Goal: Task Accomplishment & Management: Use online tool/utility

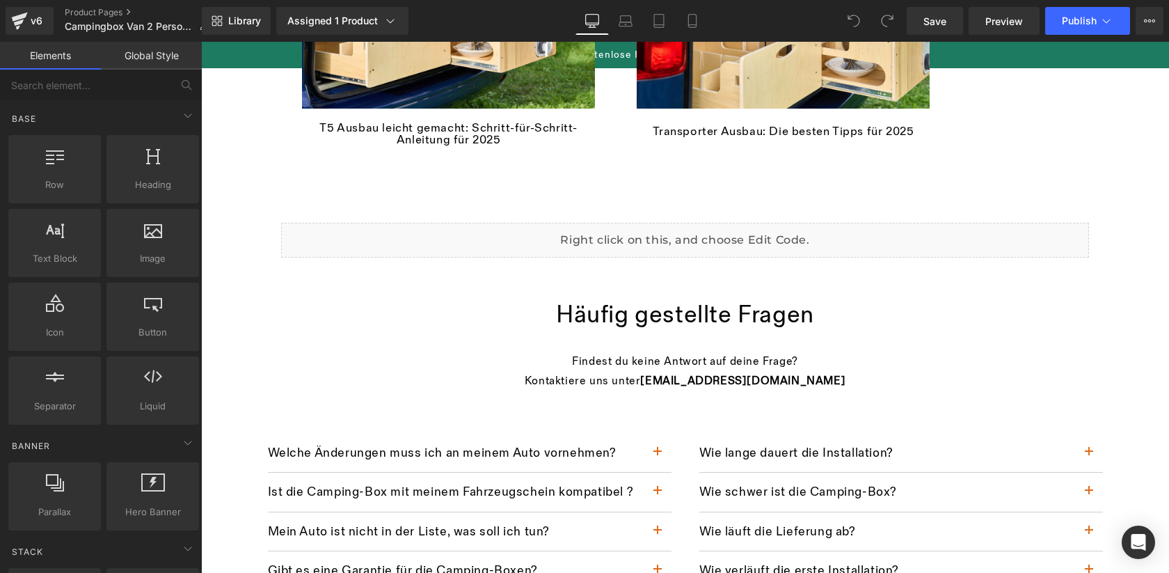
scroll to position [2115, 0]
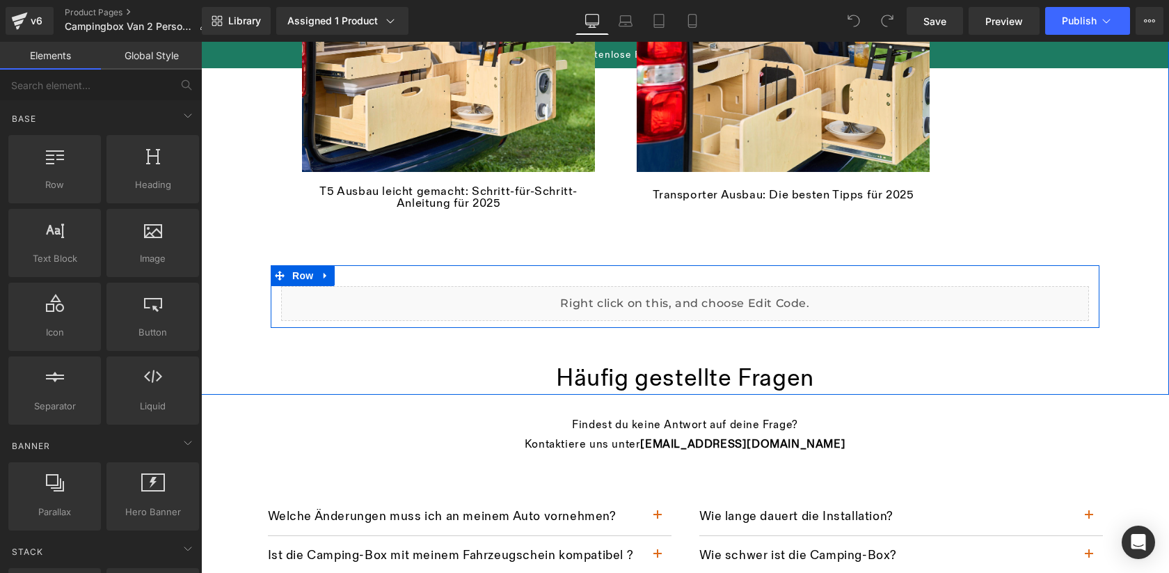
click at [703, 298] on div "Liquid" at bounding box center [685, 303] width 808 height 35
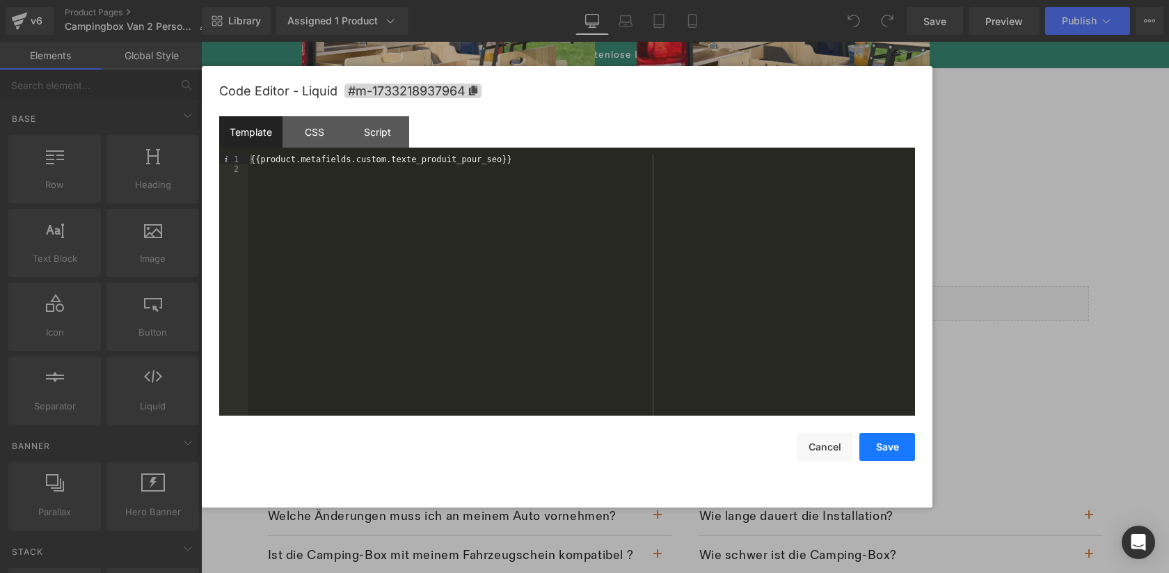
click at [884, 455] on button "Save" at bounding box center [887, 447] width 56 height 28
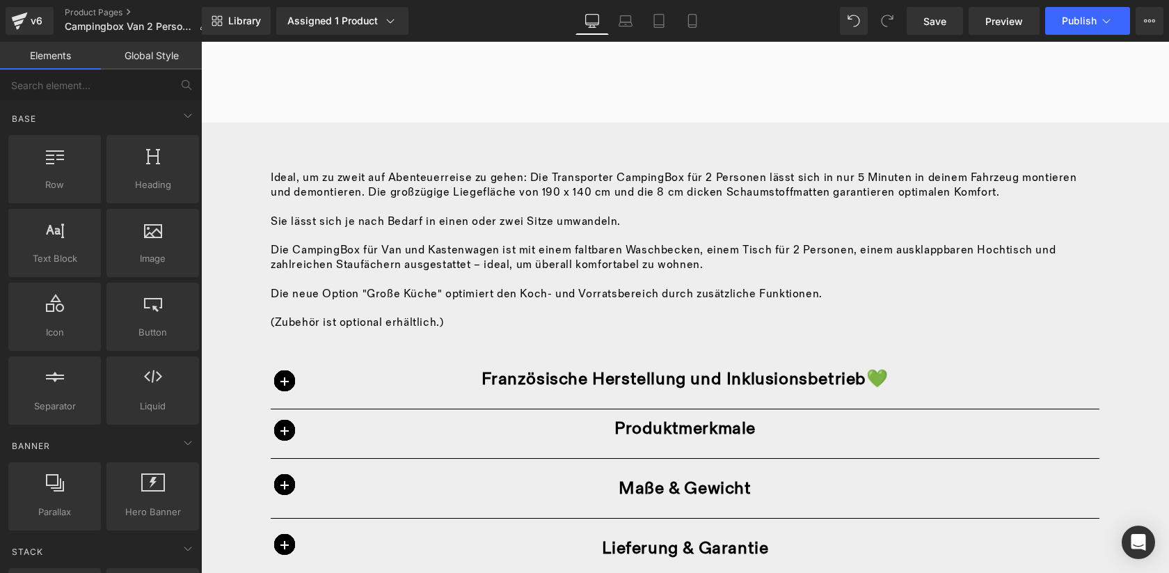
scroll to position [836, 0]
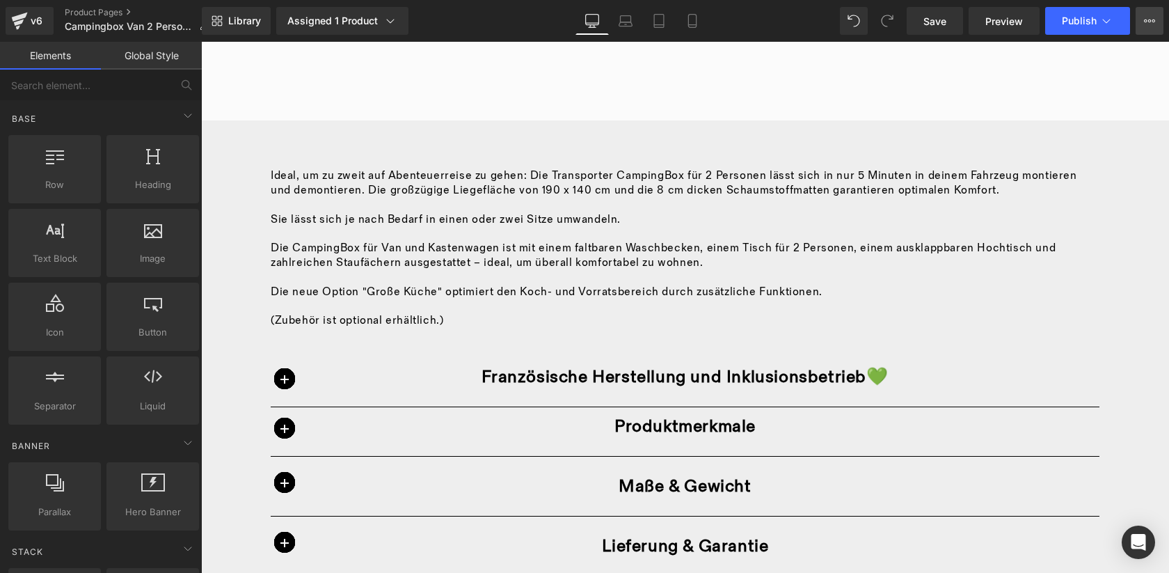
click at [1145, 26] on button "View Live Page View with current Template Save Template to Library Schedule Pub…" at bounding box center [1149, 21] width 28 height 28
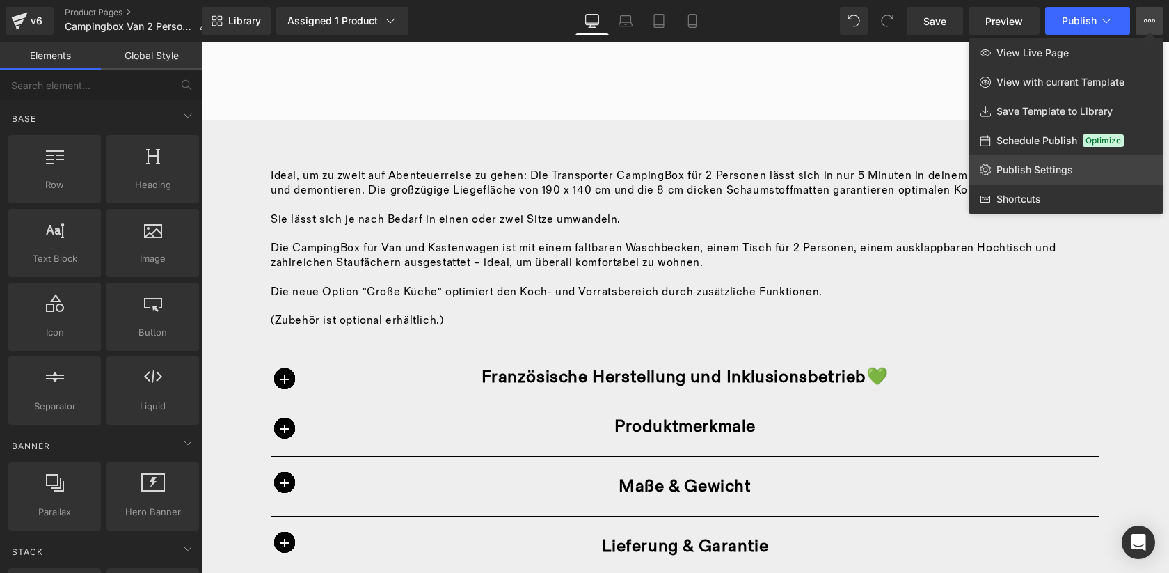
click at [1014, 172] on span "Publish Settings" at bounding box center [1034, 169] width 77 height 13
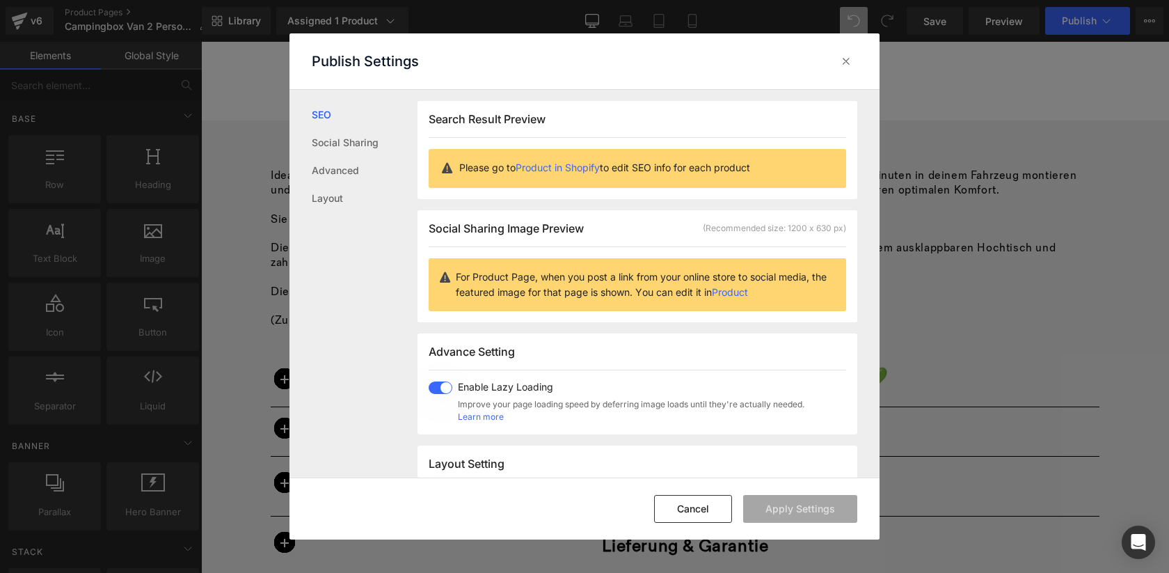
scroll to position [1, 0]
click at [573, 168] on link "Product in Shopify" at bounding box center [558, 167] width 84 height 12
click at [850, 61] on icon at bounding box center [846, 61] width 14 height 14
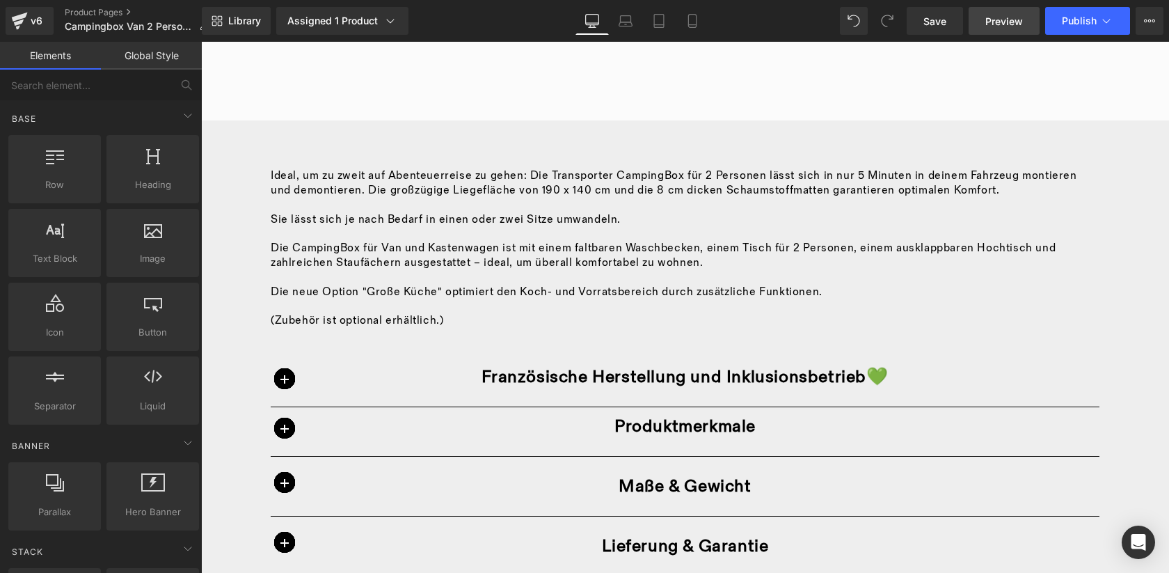
click at [1008, 15] on span "Preview" at bounding box center [1004, 21] width 38 height 15
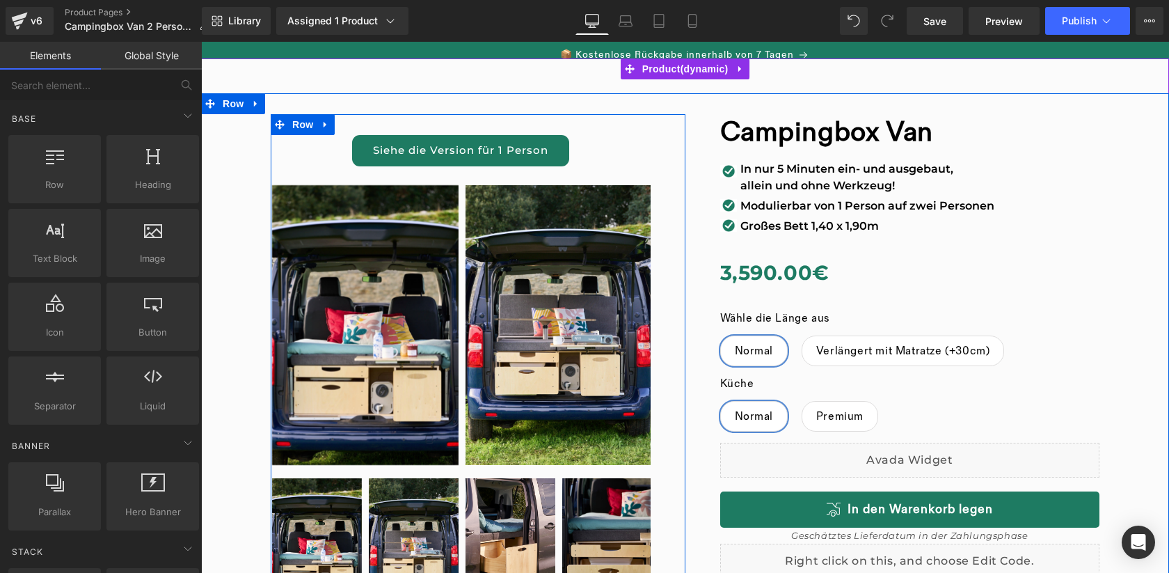
scroll to position [23, 0]
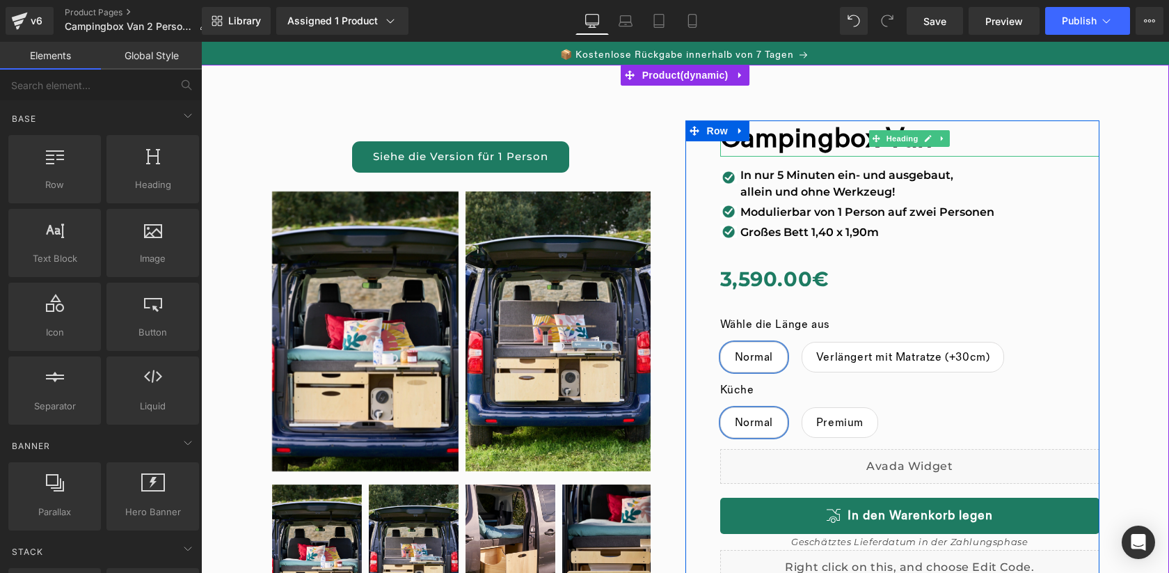
click at [837, 139] on strong "Campingbox Van" at bounding box center [826, 138] width 213 height 33
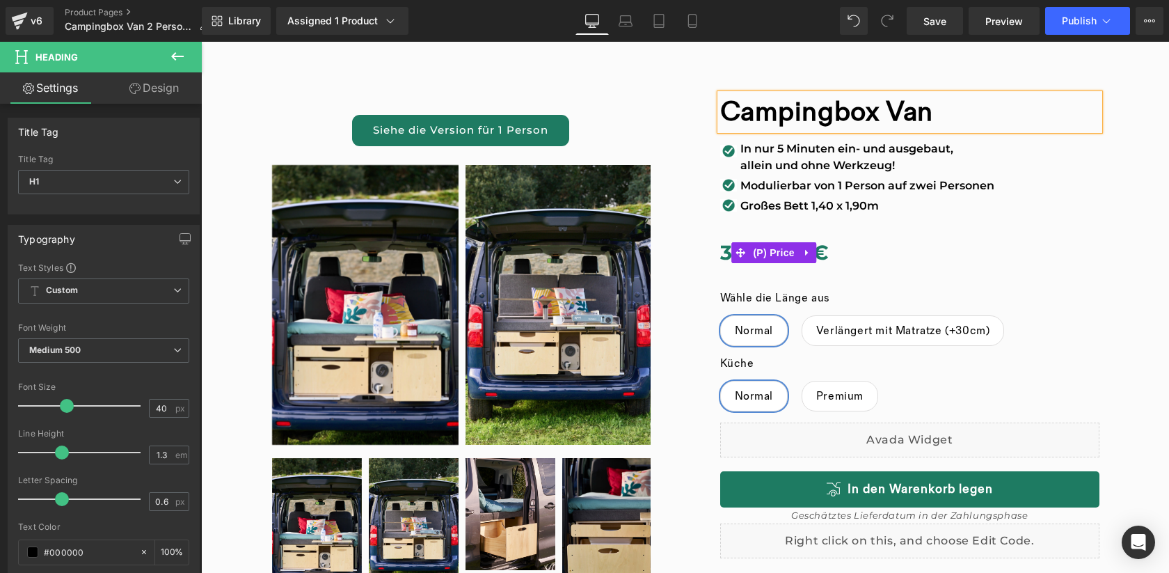
scroll to position [46, 0]
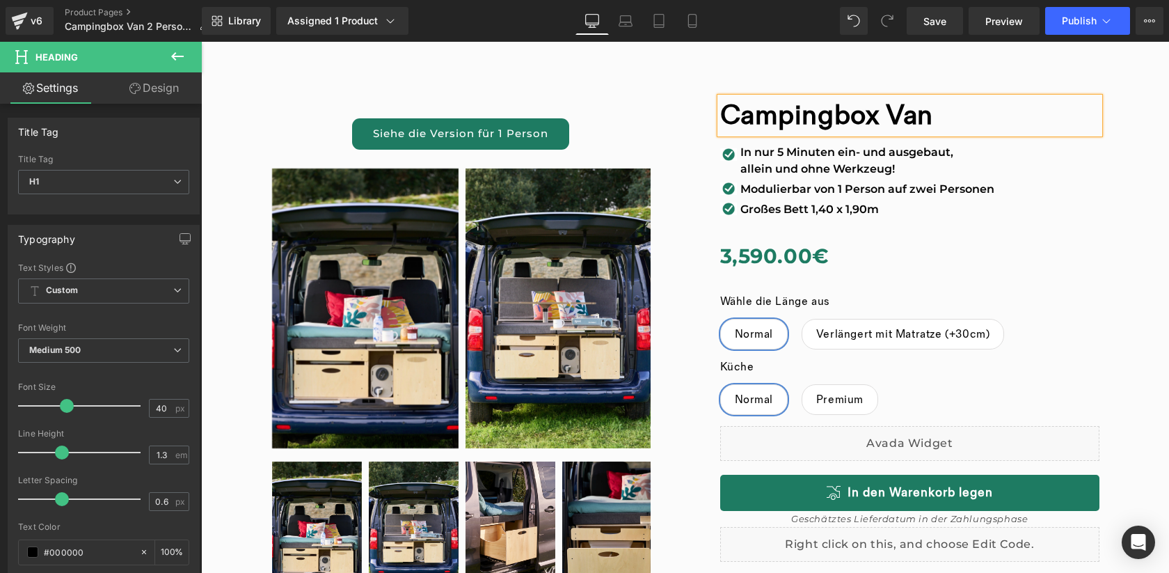
click at [835, 109] on strong "Campingbox Van" at bounding box center [826, 115] width 213 height 33
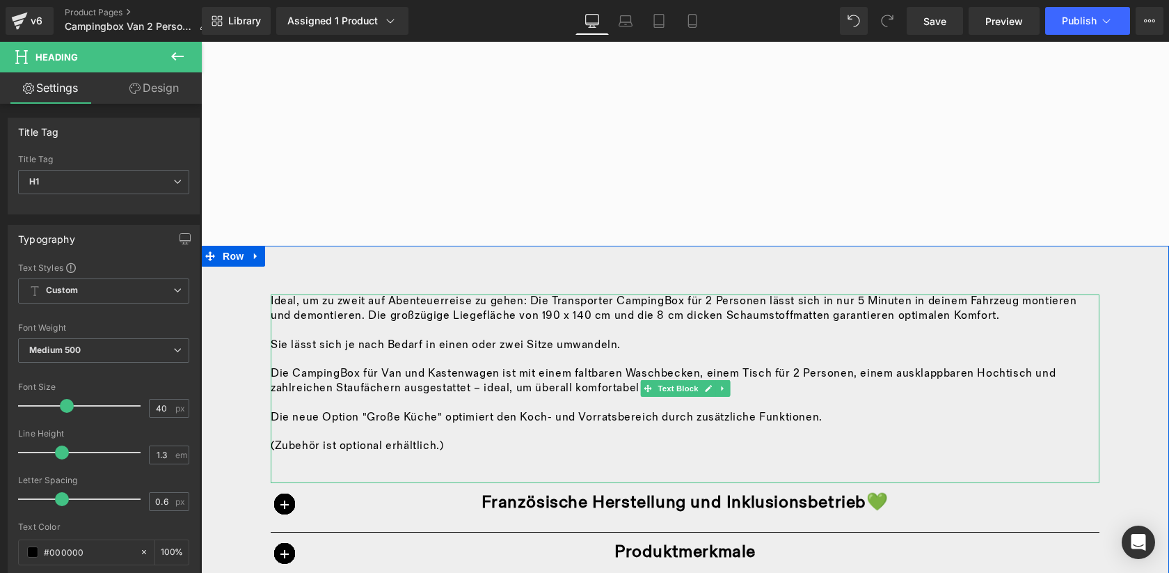
scroll to position [721, 0]
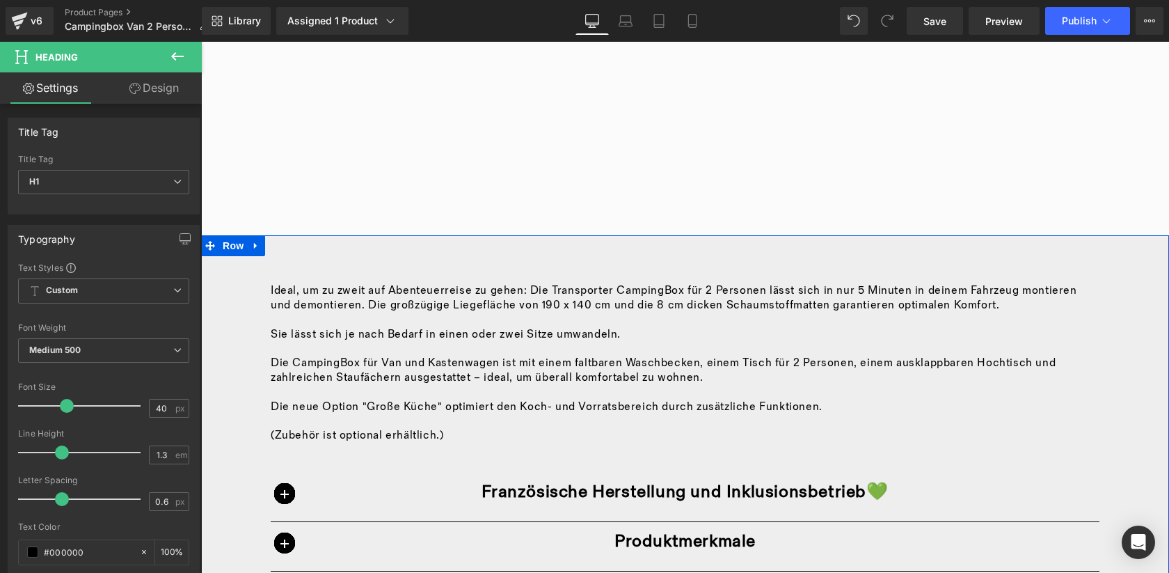
click at [201, 42] on div at bounding box center [201, 42] width 0 height 0
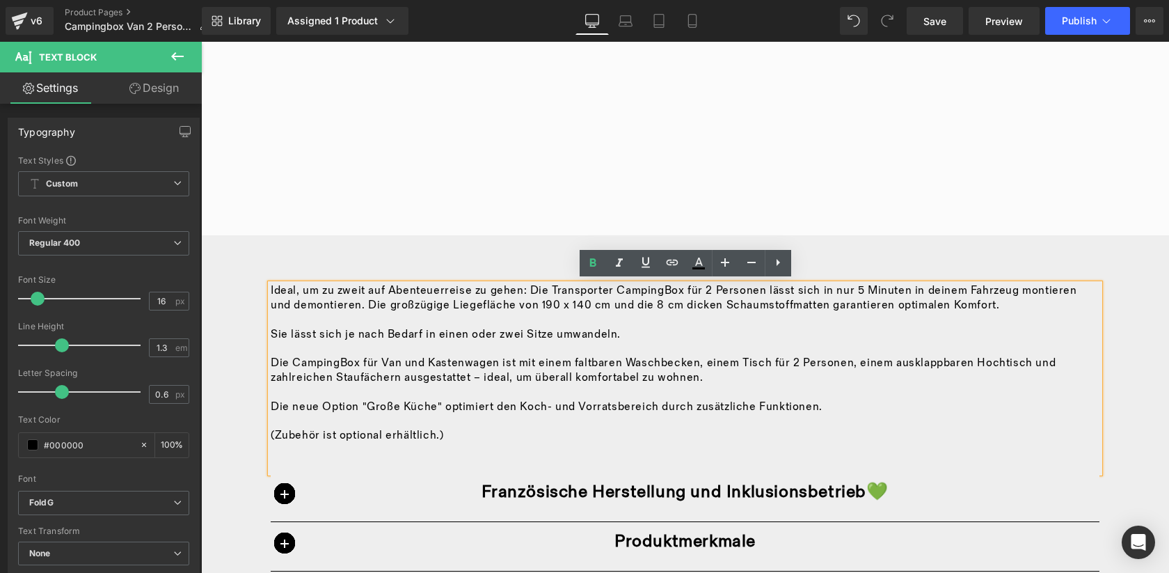
click at [657, 288] on p "Ideal, um zu zweit auf Abenteuerreise zu gehen: Die Transporter CampingBox für …" at bounding box center [685, 298] width 829 height 29
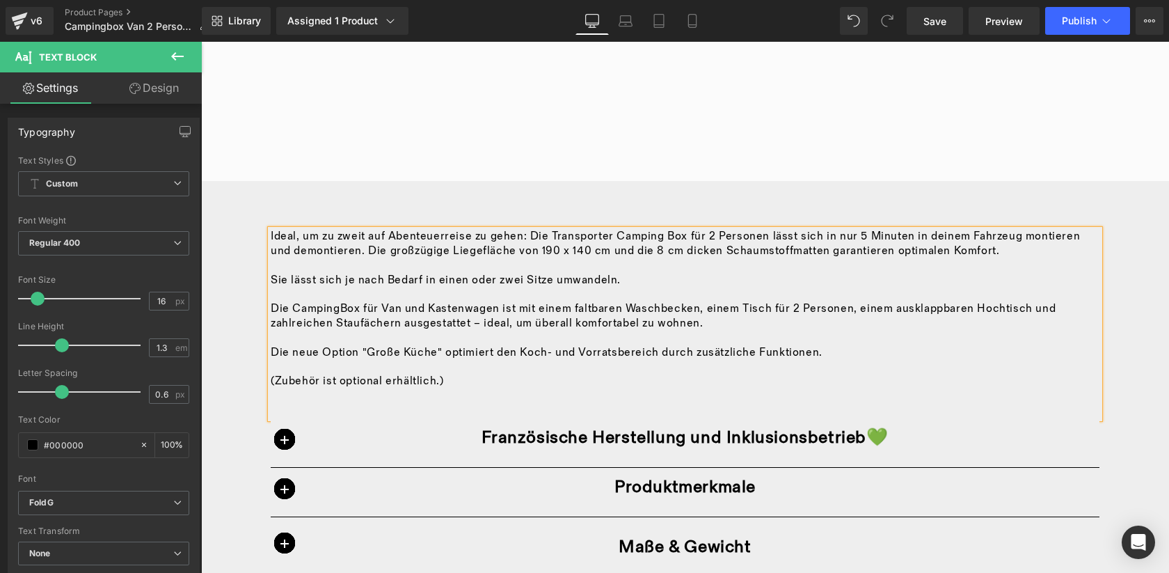
scroll to position [776, 0]
click at [336, 306] on p "Die CampingBox für Van und Kastenwagen ist mit einem faltbaren Waschbecken, ein…" at bounding box center [685, 315] width 829 height 29
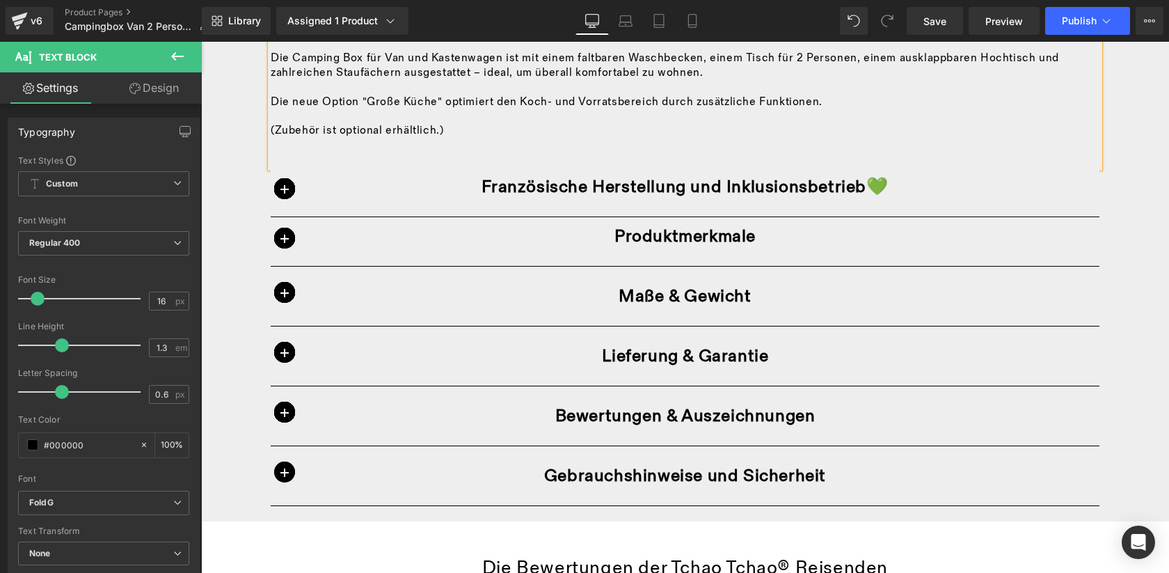
scroll to position [1032, 0]
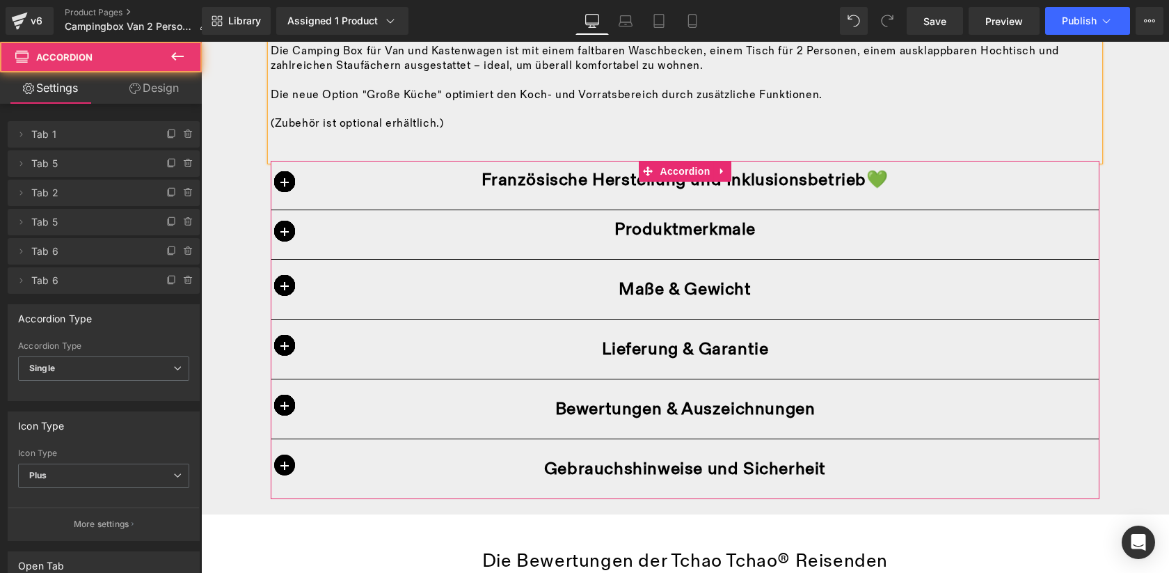
click at [278, 177] on span "button" at bounding box center [284, 181] width 21 height 21
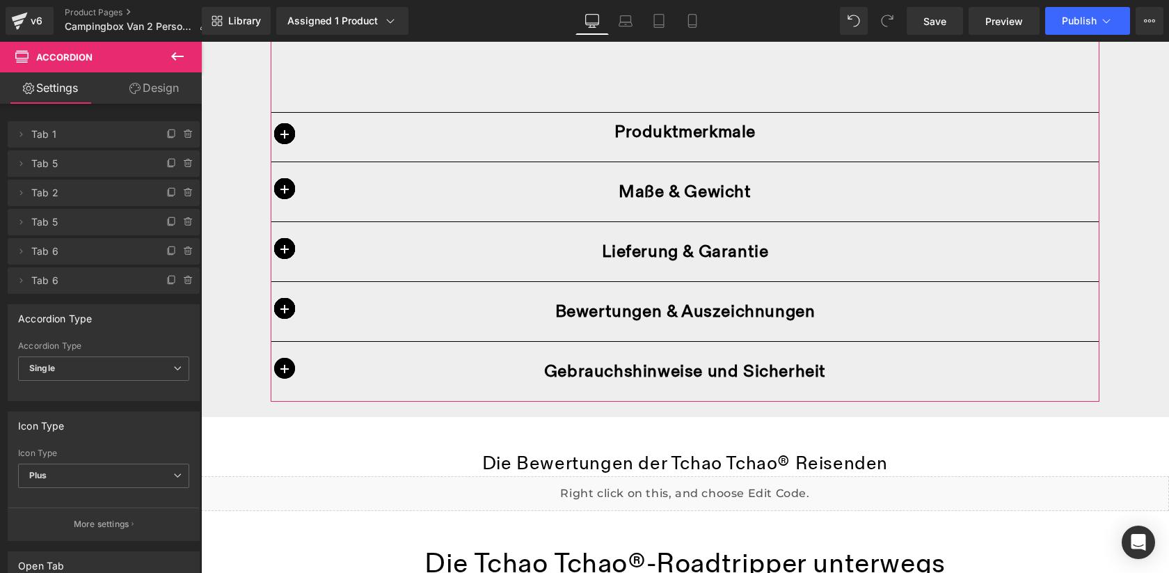
scroll to position [2000, 0]
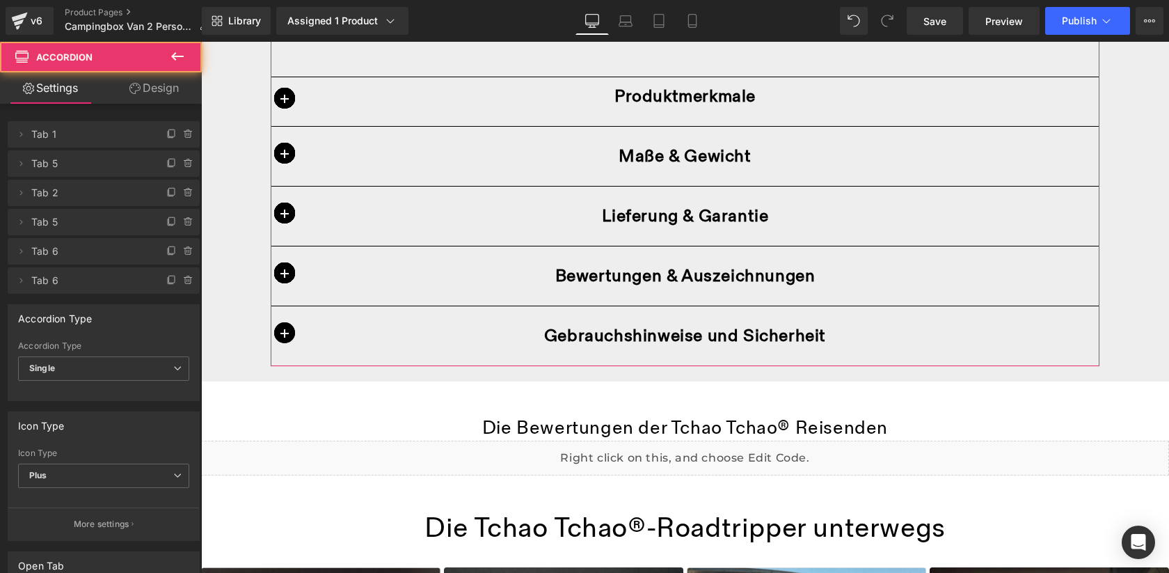
click at [285, 95] on span "button" at bounding box center [284, 98] width 21 height 21
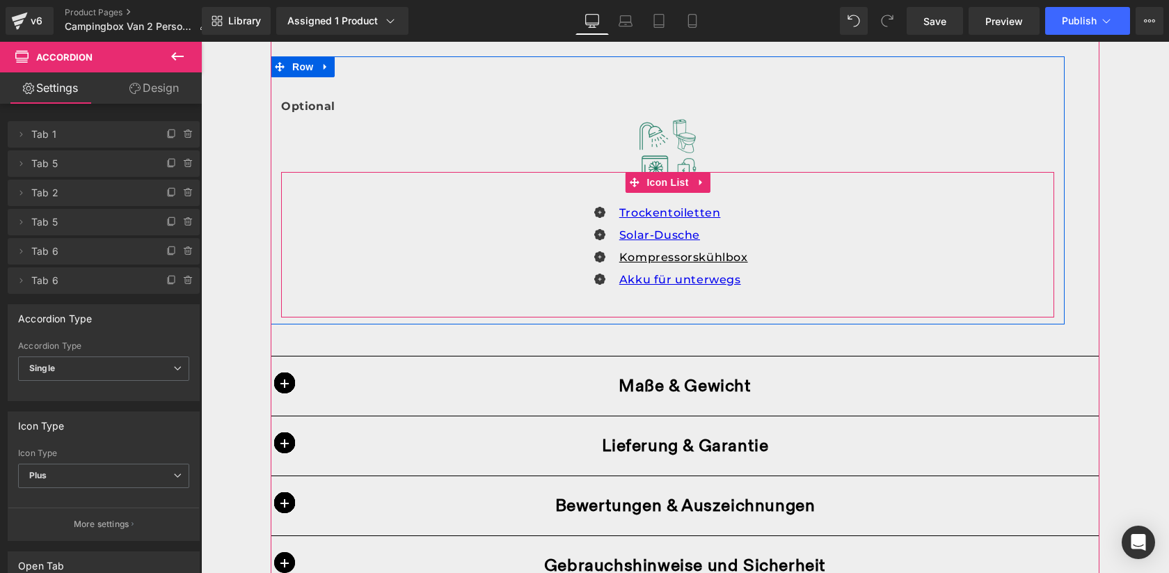
scroll to position [1823, 0]
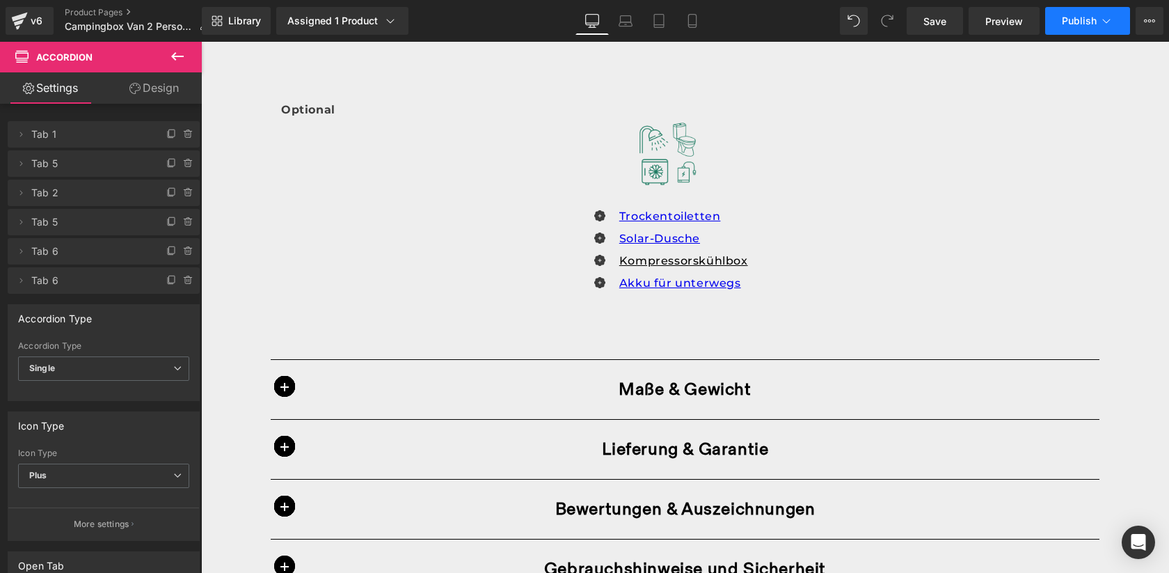
click at [1090, 14] on button "Publish" at bounding box center [1087, 21] width 85 height 28
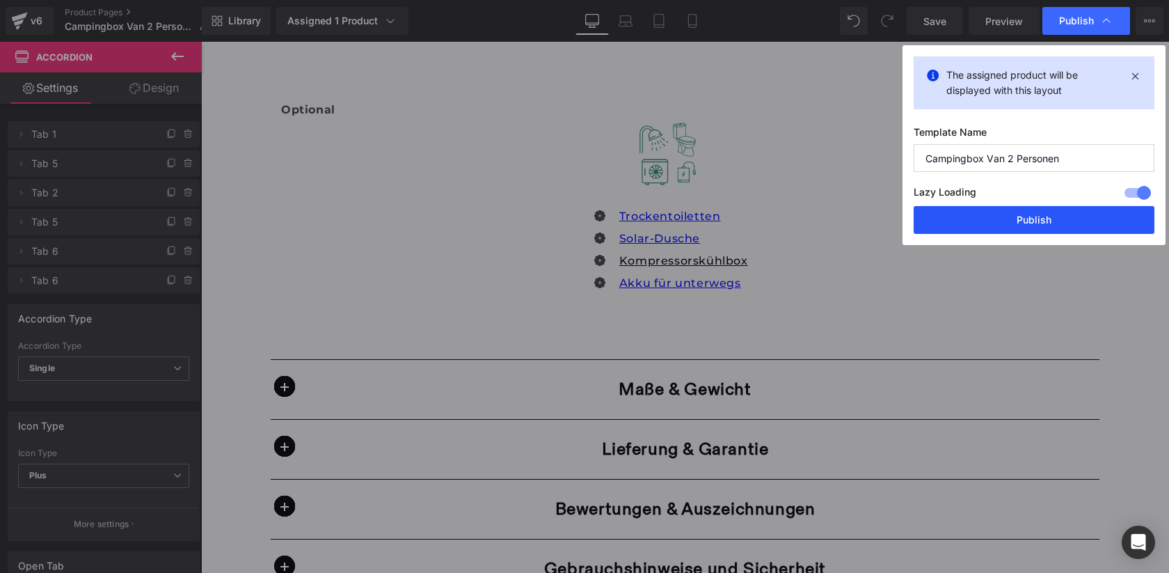
click at [1044, 223] on button "Publish" at bounding box center [1033, 220] width 241 height 28
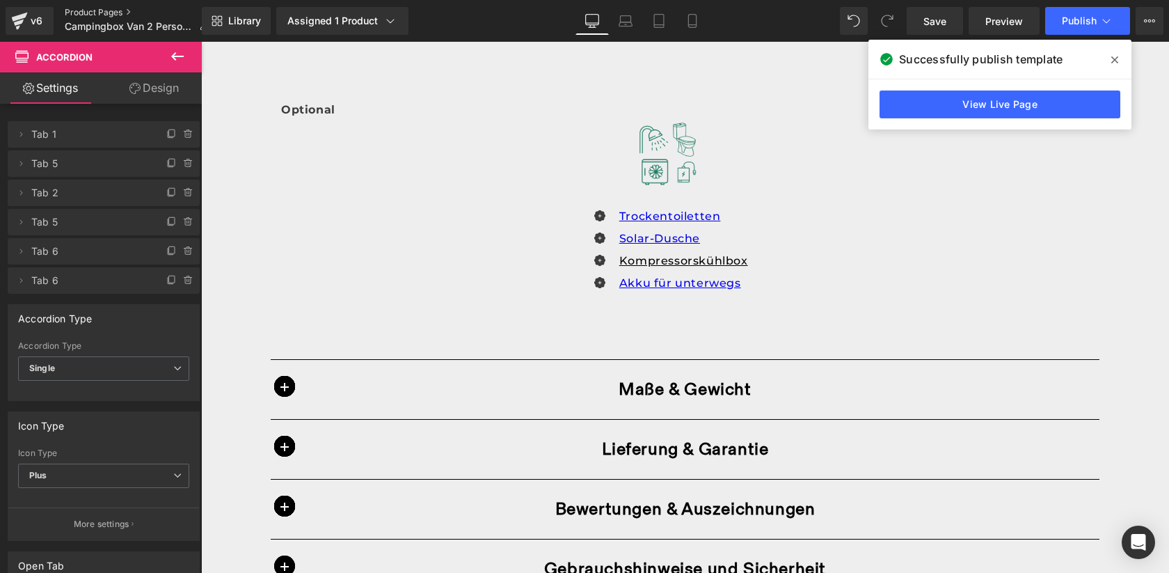
click at [90, 12] on link "Product Pages" at bounding box center [142, 12] width 155 height 11
